Goal: Information Seeking & Learning: Learn about a topic

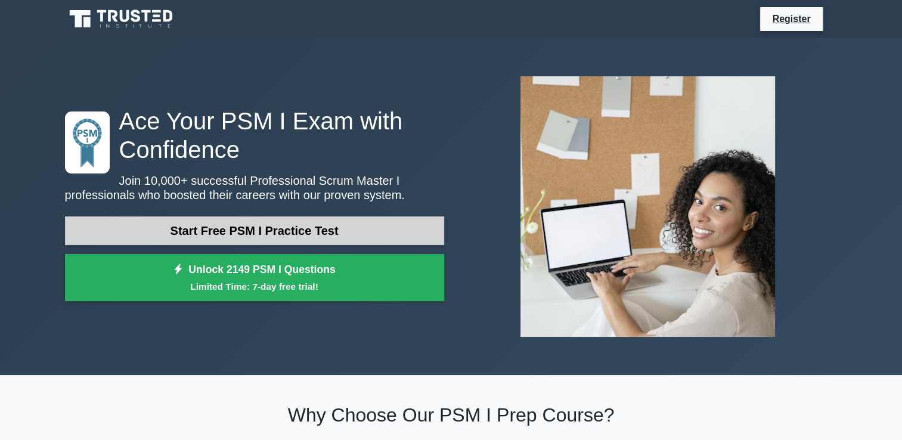
click at [309, 228] on link "Start Free PSM I Practice Test" at bounding box center [254, 231] width 379 height 29
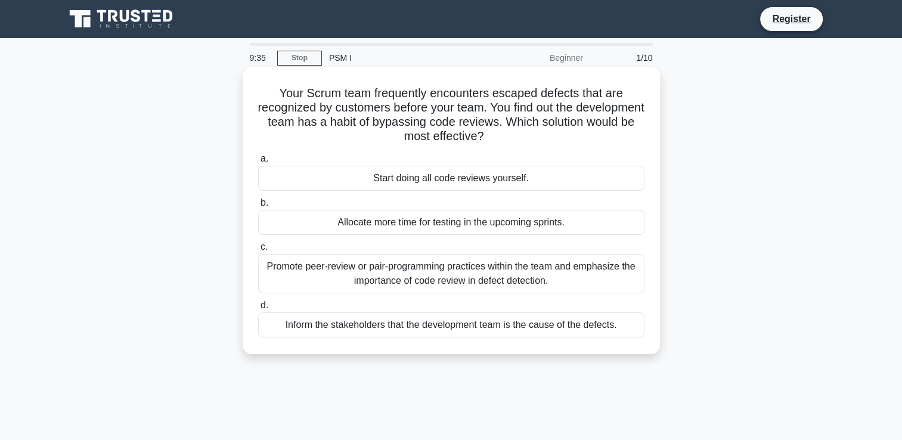
click at [301, 272] on div "Promote peer-review or pair-programming practices within the team and emphasize…" at bounding box center [451, 273] width 387 height 39
click at [258, 251] on input "c. Promote peer-review or pair-programming practices within the team and emphas…" at bounding box center [258, 247] width 0 height 8
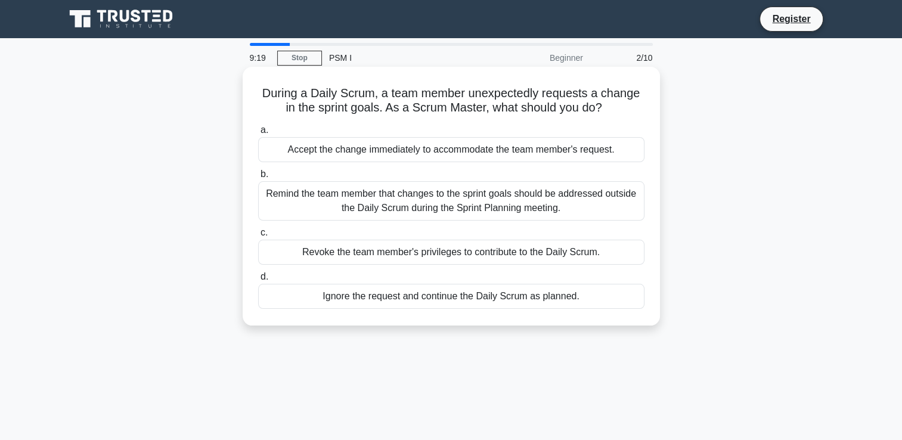
click at [367, 192] on div "Remind the team member that changes to the sprint goals should be addressed out…" at bounding box center [451, 200] width 387 height 39
click at [258, 178] on input "b. Remind the team member that changes to the sprint goals should be addressed …" at bounding box center [258, 175] width 0 height 8
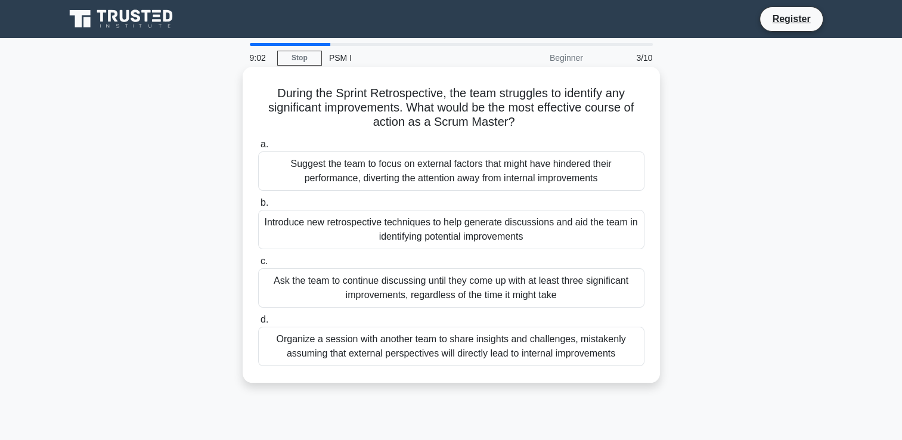
click at [346, 221] on div "Introduce new retrospective techniques to help generate discussions and aid the…" at bounding box center [451, 229] width 387 height 39
click at [258, 207] on input "b. Introduce new retrospective techniques to help generate discussions and aid …" at bounding box center [258, 203] width 0 height 8
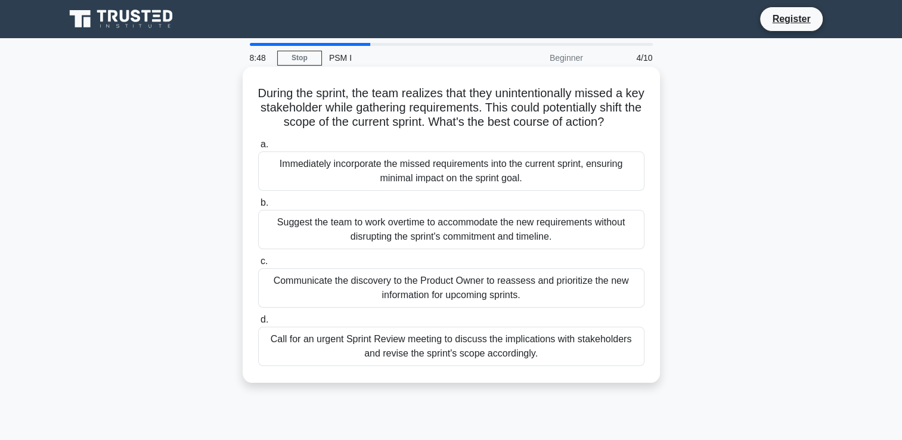
click at [318, 292] on div "Communicate the discovery to the Product Owner to reassess and prioritize the n…" at bounding box center [451, 287] width 387 height 39
click at [258, 265] on input "c. Communicate the discovery to the Product Owner to reassess and prioritize th…" at bounding box center [258, 262] width 0 height 8
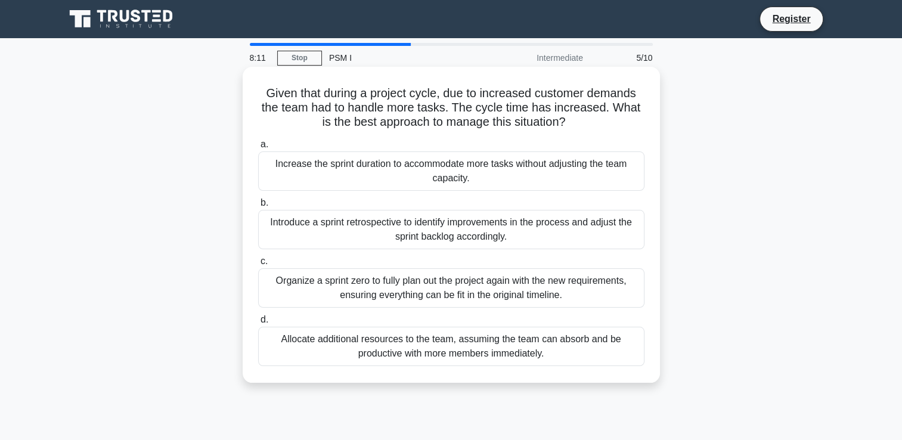
click at [341, 230] on div "Introduce a sprint retrospective to identify improvements in the process and ad…" at bounding box center [451, 229] width 387 height 39
click at [258, 207] on input "b. Introduce a sprint retrospective to identify improvements in the process and…" at bounding box center [258, 203] width 0 height 8
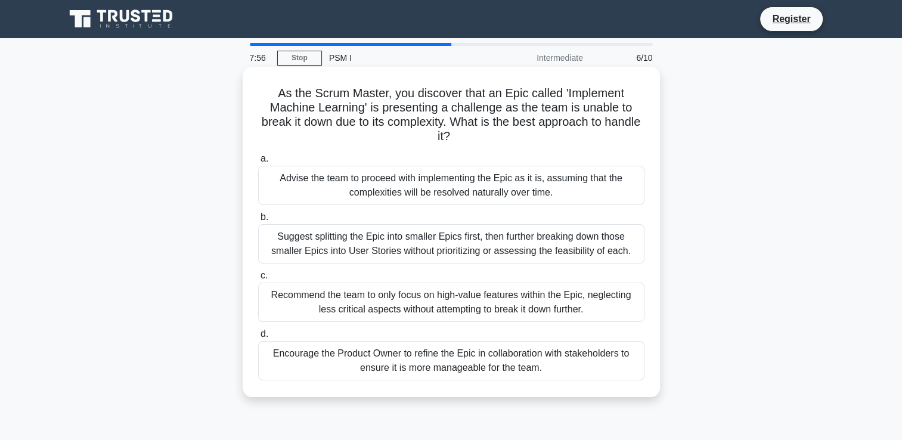
click at [324, 364] on div "Encourage the Product Owner to refine the Epic in collaboration with stakeholde…" at bounding box center [451, 360] width 387 height 39
click at [258, 338] on input "d. Encourage the Product Owner to refine the Epic in collaboration with stakeho…" at bounding box center [258, 334] width 0 height 8
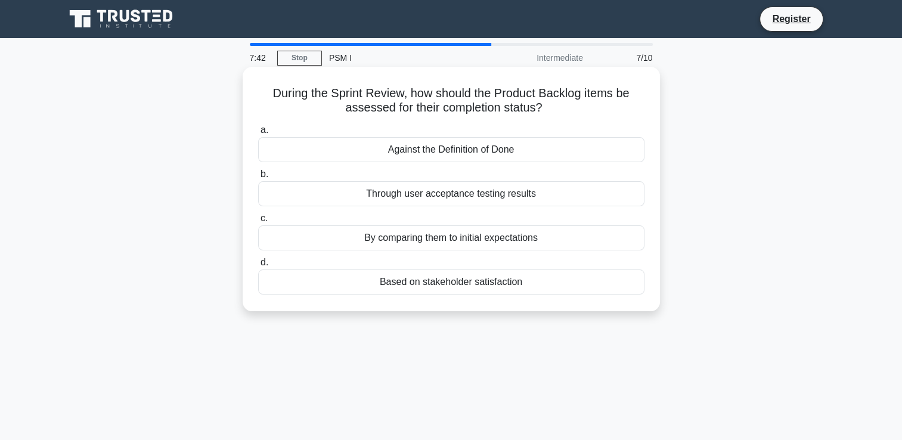
click at [356, 140] on div "Against the Definition of Done" at bounding box center [451, 149] width 387 height 25
click at [258, 134] on input "a. Against the Definition of Done" at bounding box center [258, 130] width 0 height 8
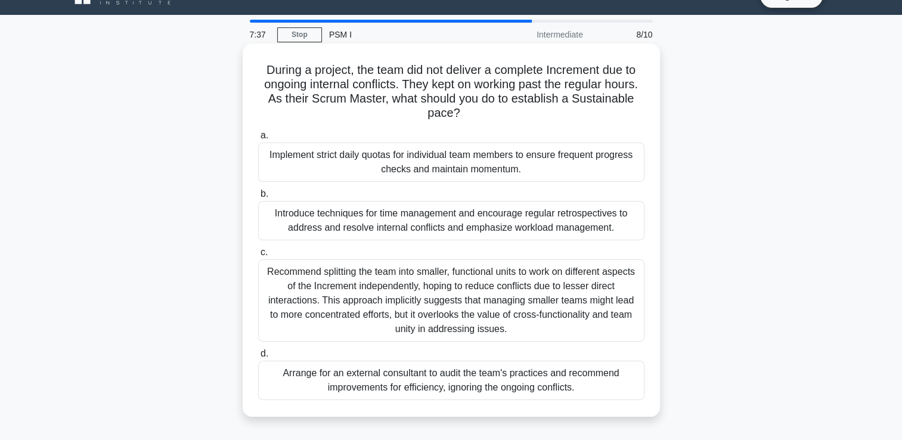
scroll to position [24, 0]
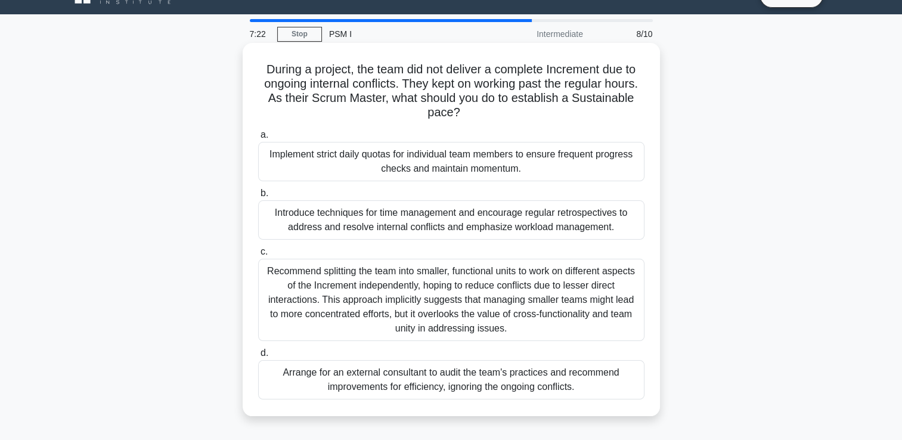
click at [545, 218] on div "Introduce techniques for time management and encourage regular retrospectives t…" at bounding box center [451, 219] width 387 height 39
click at [258, 197] on input "b. Introduce techniques for time management and encourage regular retrospective…" at bounding box center [258, 194] width 0 height 8
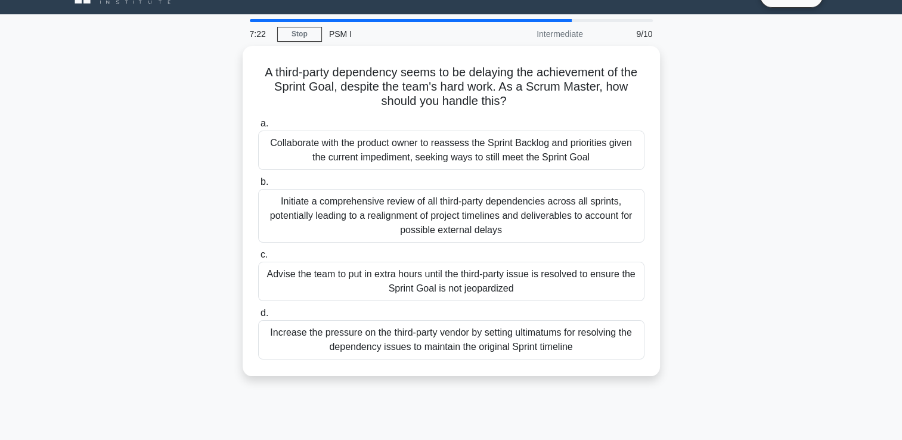
scroll to position [0, 0]
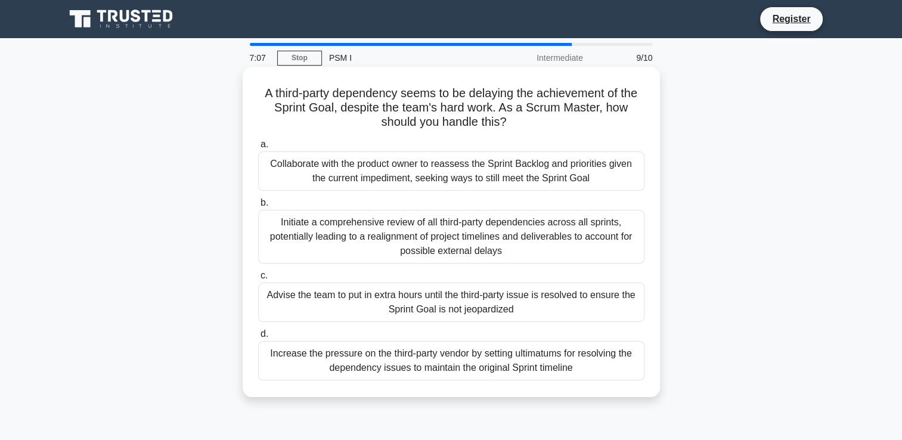
click at [561, 161] on div "Collaborate with the product owner to reassess the Sprint Backlog and prioritie…" at bounding box center [451, 171] width 387 height 39
click at [258, 149] on input "a. Collaborate with the product owner to reassess the Sprint Backlog and priori…" at bounding box center [258, 145] width 0 height 8
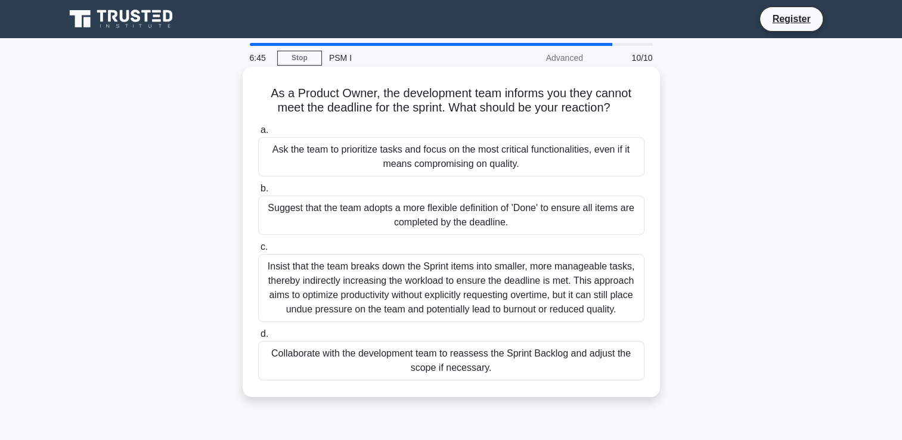
click at [336, 358] on div "Collaborate with the development team to reassess the Sprint Backlog and adjust…" at bounding box center [451, 360] width 387 height 39
click at [258, 338] on input "d. Collaborate with the development team to reassess the Sprint Backlog and adj…" at bounding box center [258, 334] width 0 height 8
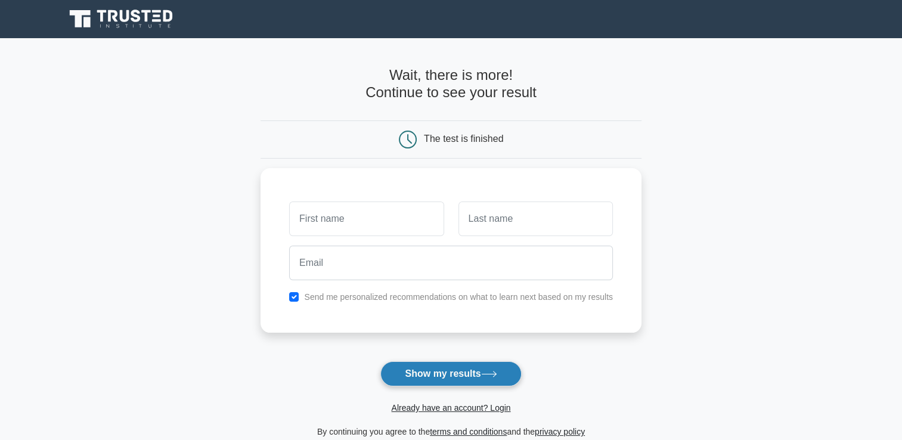
click at [416, 372] on button "Show my results" at bounding box center [451, 373] width 141 height 25
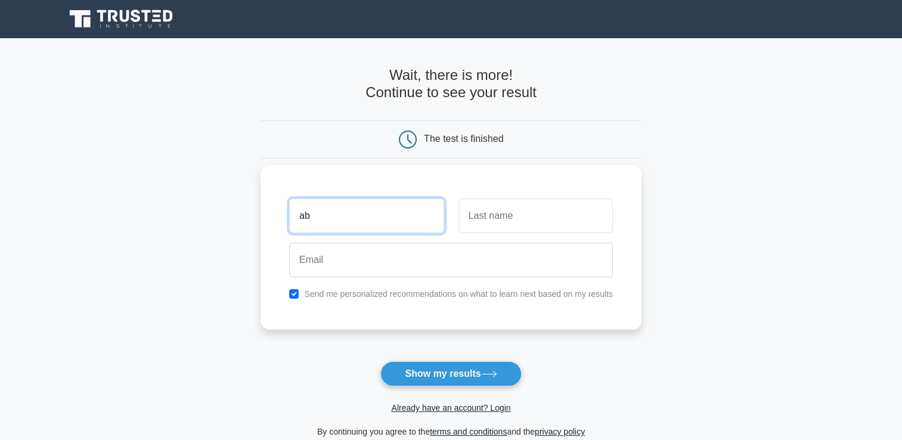
type input "ab"
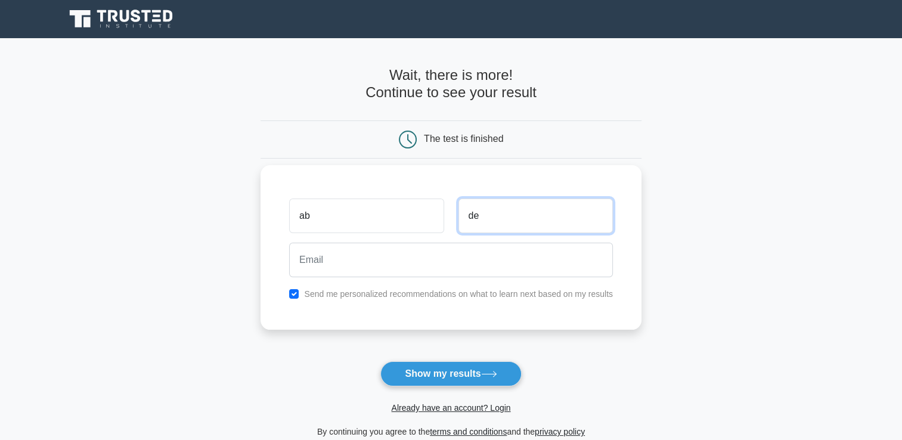
type input "de"
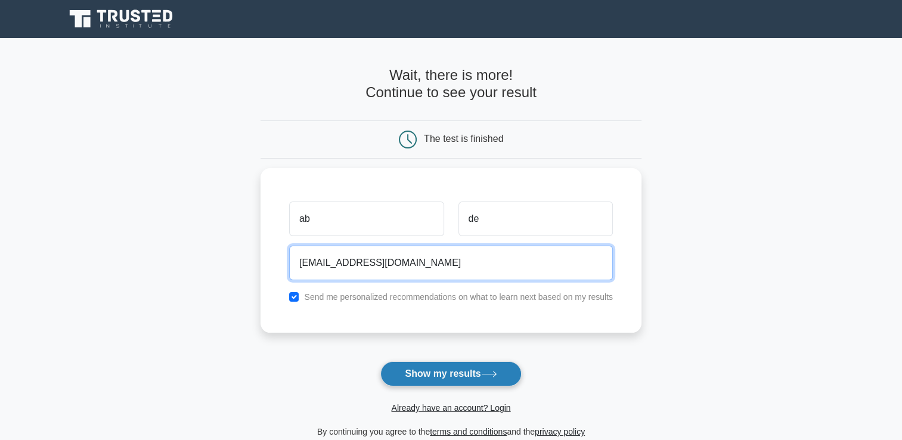
type input "[EMAIL_ADDRESS][DOMAIN_NAME]"
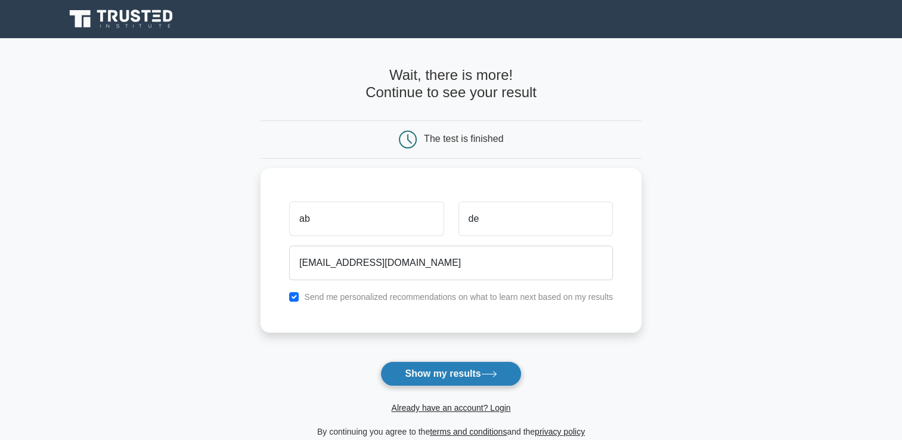
click at [425, 378] on button "Show my results" at bounding box center [451, 373] width 141 height 25
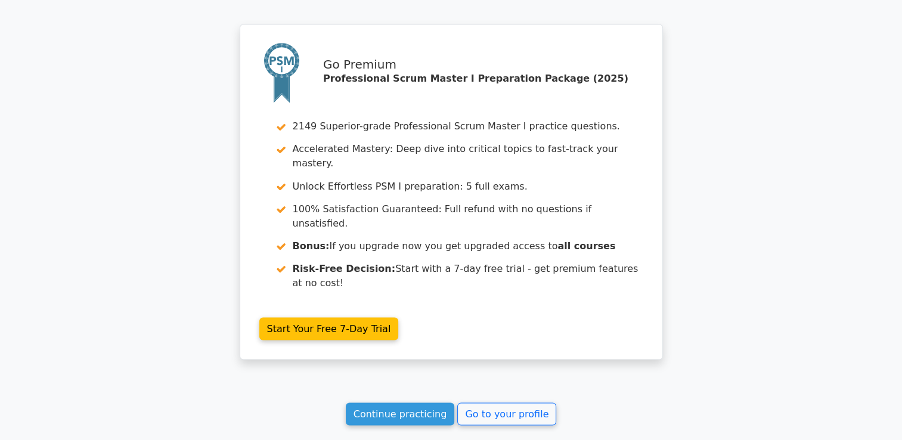
scroll to position [2116, 0]
